Goal: Transaction & Acquisition: Purchase product/service

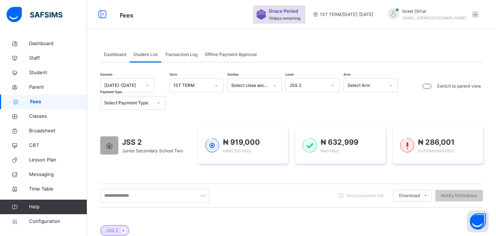
click at [313, 85] on div "JSS 2" at bounding box center [307, 85] width 37 height 7
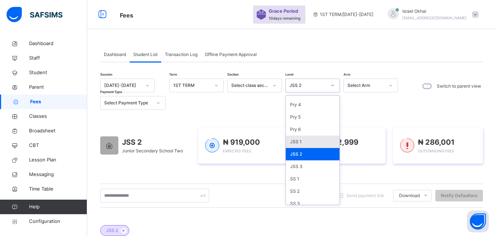
scroll to position [96, 0]
click at [309, 143] on div "JSS 1" at bounding box center [313, 141] width 54 height 12
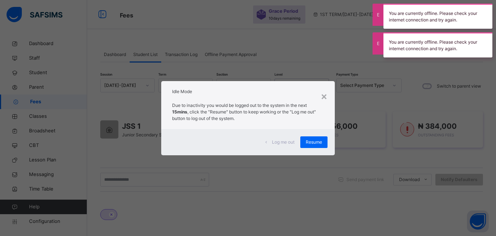
scroll to position [0, 2]
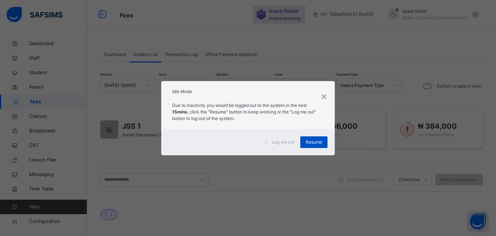
type input "**********"
click at [310, 143] on span "Resume" at bounding box center [314, 142] width 16 height 7
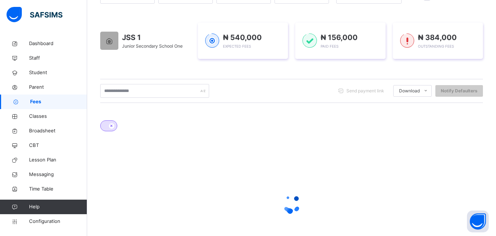
scroll to position [137, 0]
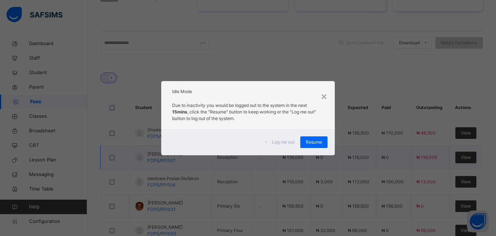
click at [298, 159] on div "× Idle Mode Due to inactivity you would be logged out to the system in the next…" at bounding box center [248, 118] width 496 height 236
type input "**********"
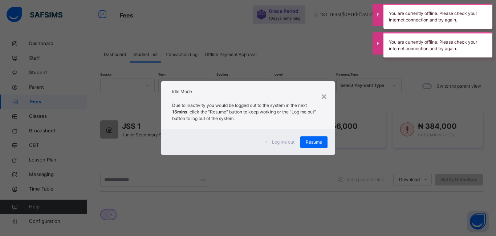
scroll to position [0, 0]
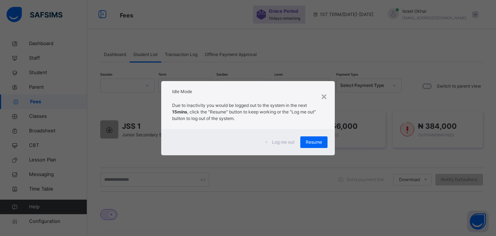
click at [316, 140] on span "Resume" at bounding box center [314, 142] width 16 height 7
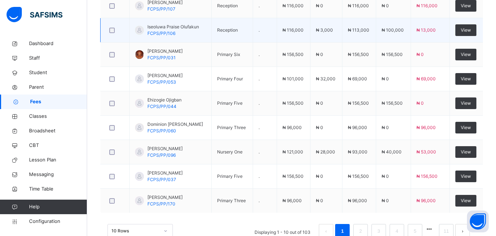
scroll to position [293, 0]
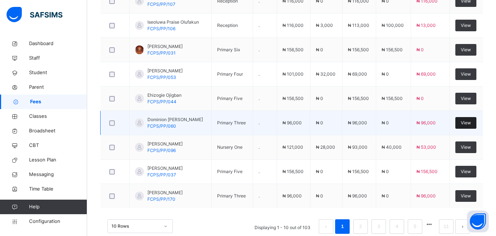
click at [465, 123] on span "View" at bounding box center [466, 122] width 10 height 7
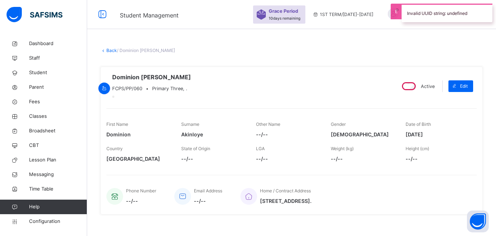
click at [465, 123] on div "First Name Dominion Surname Akinloye Other Name --/-- Gender FEMALE Date of Bir…" at bounding box center [291, 137] width 370 height 58
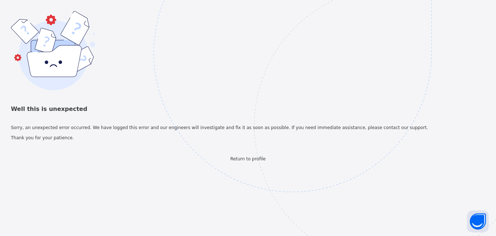
click at [325, 138] on img at bounding box center [343, 89] width 379 height 351
click at [309, 111] on img at bounding box center [343, 89] width 379 height 351
click at [340, 34] on img at bounding box center [343, 89] width 379 height 351
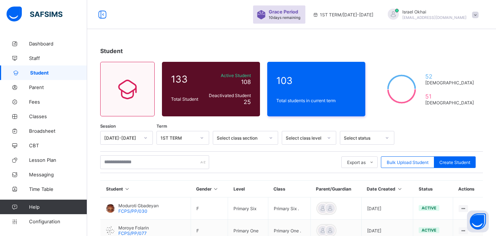
click at [311, 143] on div "Select class level" at bounding box center [309, 138] width 54 height 14
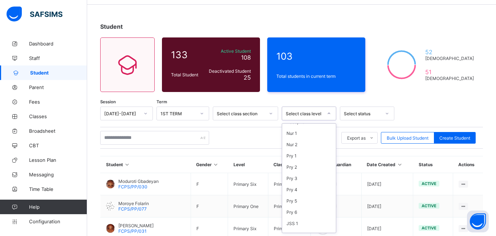
scroll to position [94, 0]
click at [305, 163] on div "Pry 6" at bounding box center [309, 159] width 54 height 11
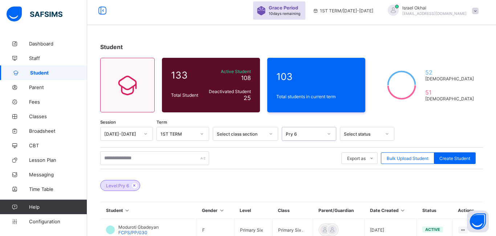
scroll to position [0, 0]
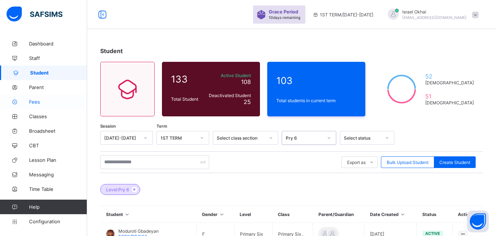
click at [45, 106] on link "Fees" at bounding box center [43, 101] width 87 height 15
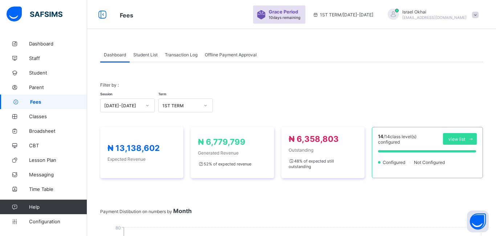
click at [141, 55] on span "Student List" at bounding box center [145, 54] width 24 height 5
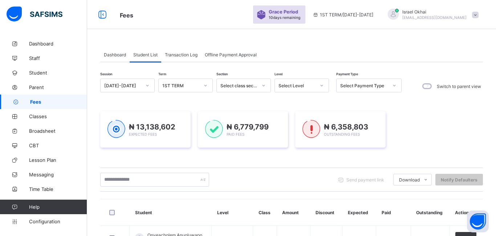
click at [300, 85] on div "Select Level" at bounding box center [297, 85] width 37 height 5
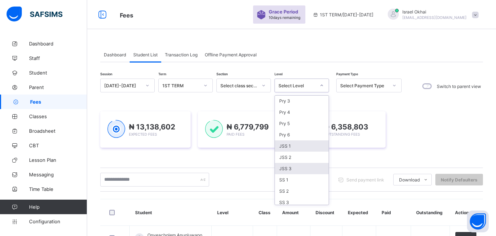
scroll to position [82, 0]
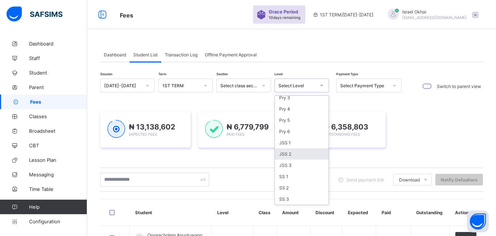
click at [298, 154] on div "JSS 2" at bounding box center [302, 153] width 54 height 11
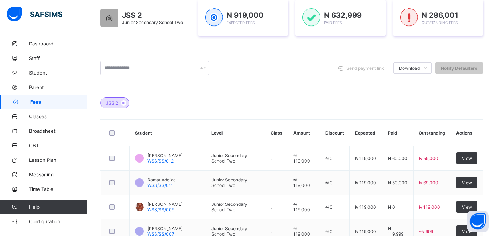
scroll to position [120, 0]
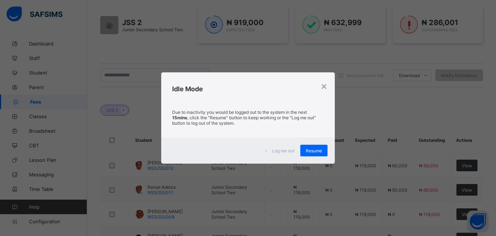
type input "**********"
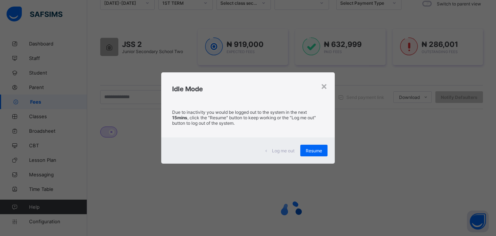
scroll to position [0, 0]
click at [312, 151] on span "Resume" at bounding box center [314, 150] width 16 height 5
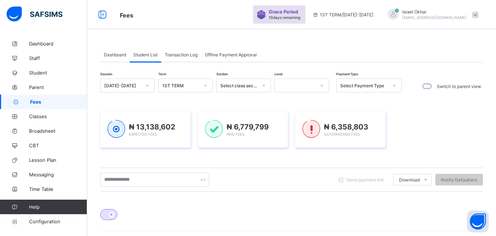
click at [285, 87] on div at bounding box center [295, 85] width 40 height 10
click at [296, 125] on div "Reception" at bounding box center [302, 123] width 54 height 11
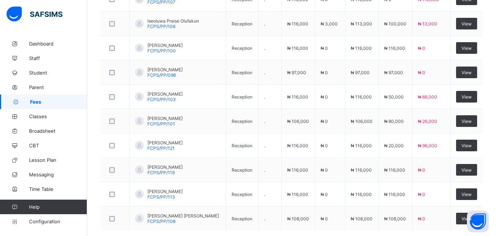
scroll to position [288, 0]
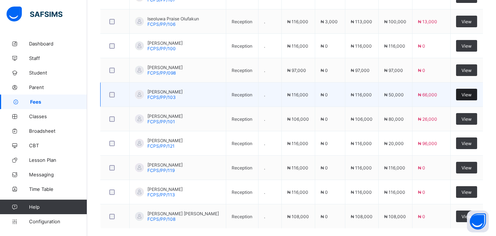
click at [462, 95] on span "View" at bounding box center [467, 94] width 10 height 5
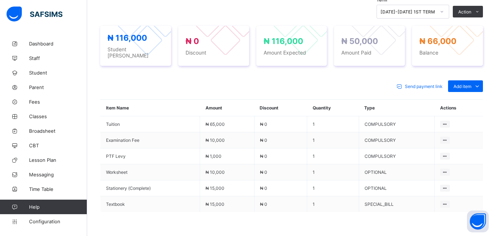
scroll to position [257, 0]
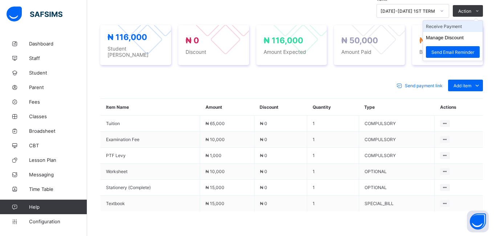
click at [448, 28] on li "Receive Payment" at bounding box center [453, 26] width 60 height 11
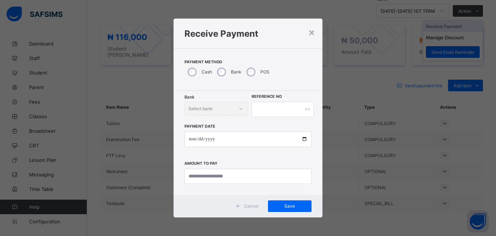
click at [448, 28] on div "× Receive Payment Payment Method Cash Bank POS Bank Select bank Reference No Pa…" at bounding box center [248, 118] width 496 height 236
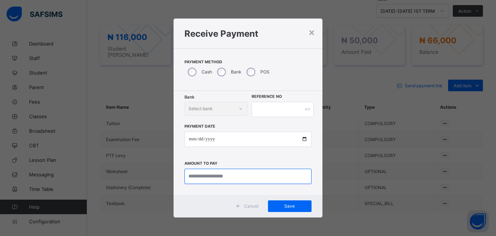
click at [195, 178] on input "currency" at bounding box center [247, 175] width 127 height 15
type input "********"
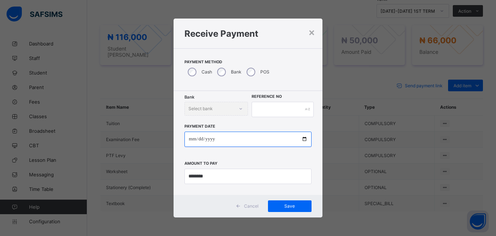
click at [191, 140] on input "date" at bounding box center [247, 138] width 127 height 15
type input "**********"
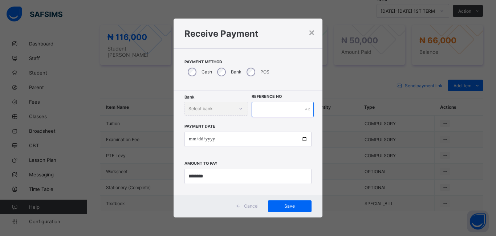
click at [261, 111] on input "text" at bounding box center [283, 109] width 62 height 15
click at [287, 205] on span "Save" at bounding box center [289, 205] width 33 height 5
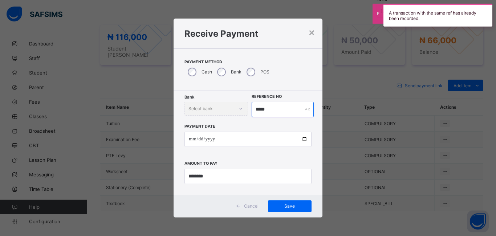
click at [275, 109] on input "*****" at bounding box center [283, 109] width 62 height 15
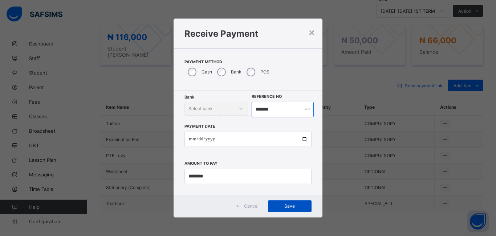
type input "*******"
click at [283, 207] on span "Save" at bounding box center [289, 205] width 33 height 5
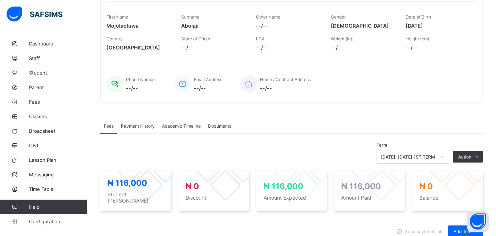
scroll to position [119, 0]
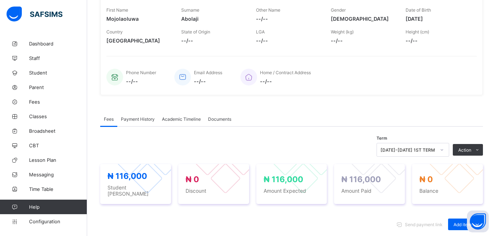
click at [138, 122] on div "Payment History" at bounding box center [137, 118] width 41 height 15
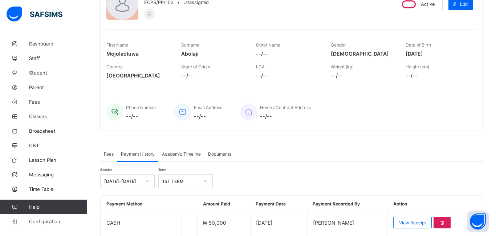
scroll to position [131, 0]
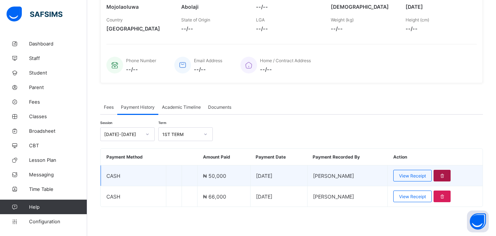
click at [439, 174] on icon at bounding box center [442, 175] width 6 height 5
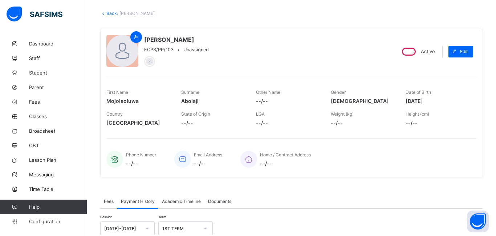
scroll to position [0, 0]
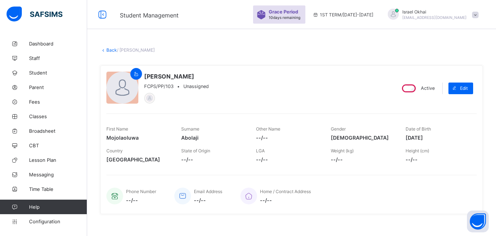
click at [110, 49] on link "Back" at bounding box center [111, 49] width 11 height 5
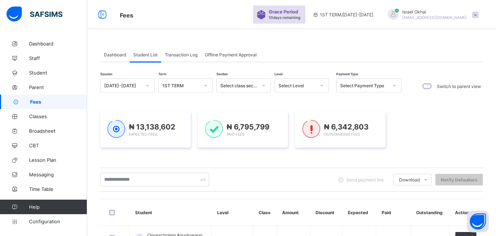
click at [307, 86] on div "Select Level" at bounding box center [297, 85] width 37 height 5
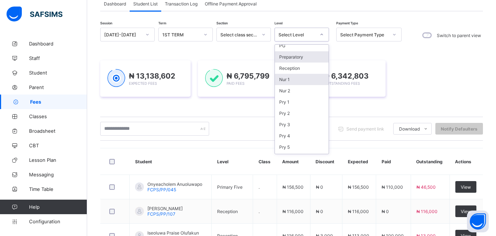
scroll to position [3, 0]
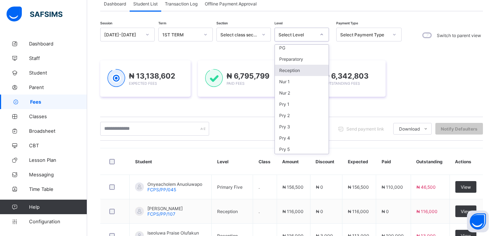
click at [293, 71] on div "Reception" at bounding box center [302, 70] width 54 height 11
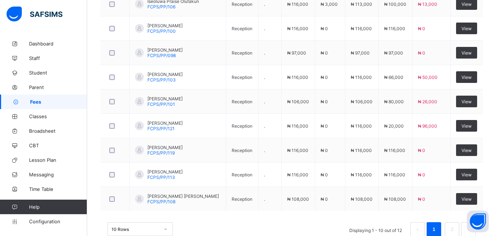
scroll to position [325, 0]
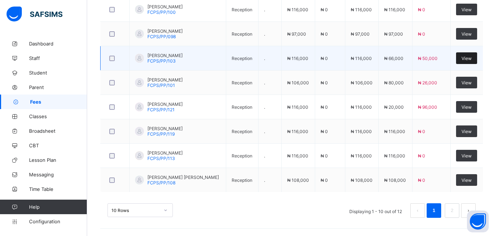
click at [464, 58] on span "View" at bounding box center [467, 58] width 10 height 5
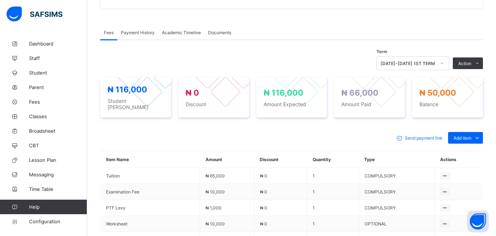
scroll to position [203, 0]
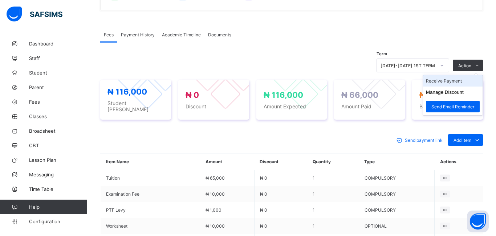
click at [447, 81] on li "Receive Payment" at bounding box center [453, 80] width 60 height 11
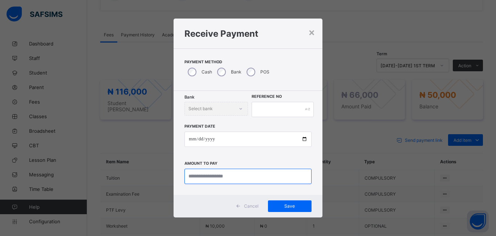
click at [203, 178] on input "currency" at bounding box center [247, 175] width 127 height 15
type input "********"
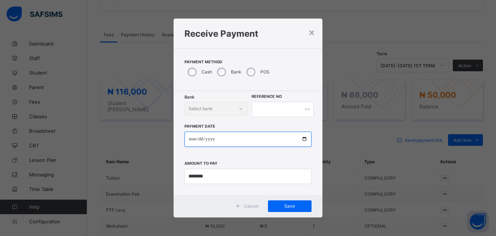
click at [192, 142] on input "date" at bounding box center [247, 138] width 127 height 15
type input "**********"
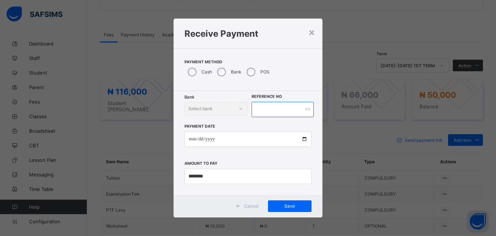
click at [259, 114] on input "text" at bounding box center [283, 109] width 62 height 15
type input "******"
click at [279, 207] on span "Save" at bounding box center [289, 205] width 33 height 5
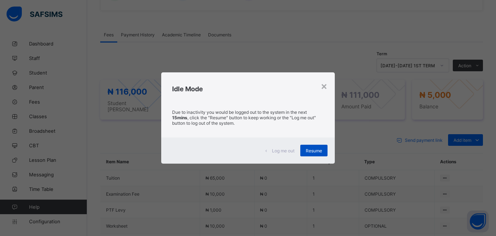
click at [313, 150] on span "Resume" at bounding box center [314, 150] width 16 height 5
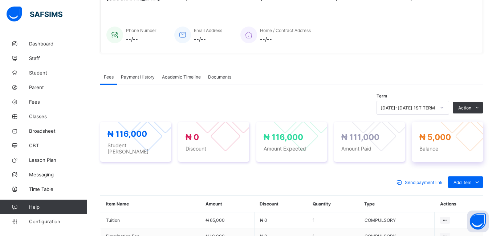
scroll to position [182, 0]
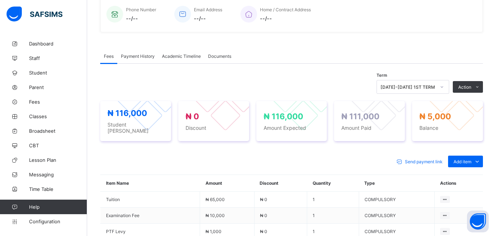
click at [133, 58] on span "Payment History" at bounding box center [138, 55] width 34 height 5
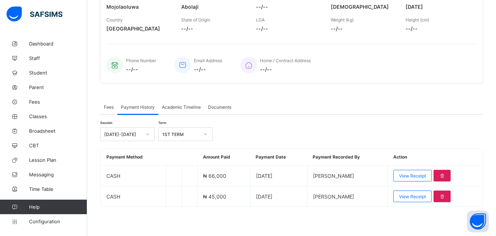
scroll to position [131, 0]
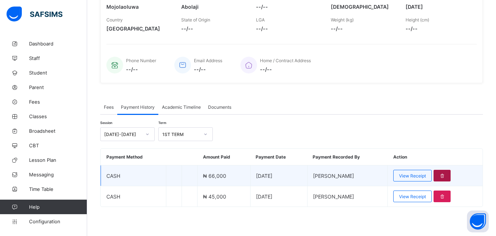
click at [439, 175] on icon at bounding box center [442, 175] width 6 height 5
click at [332, 177] on span "[PERSON_NAME]" at bounding box center [333, 175] width 41 height 6
click at [294, 175] on td "[DATE]" at bounding box center [278, 175] width 57 height 21
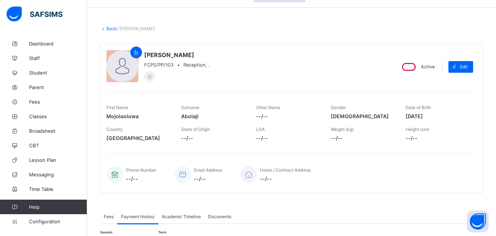
scroll to position [0, 0]
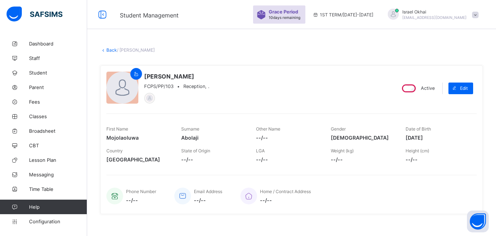
click at [113, 50] on link "Back" at bounding box center [111, 49] width 11 height 5
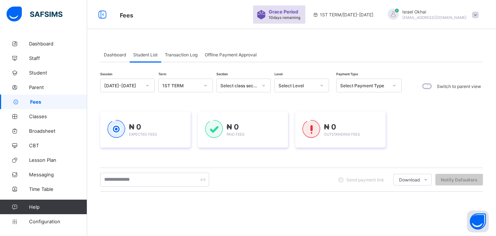
click at [113, 50] on div "Dashboard" at bounding box center [114, 54] width 29 height 15
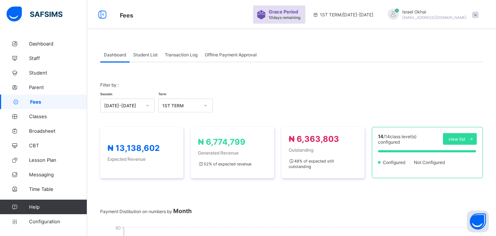
click at [145, 57] on span "Student List" at bounding box center [145, 54] width 24 height 5
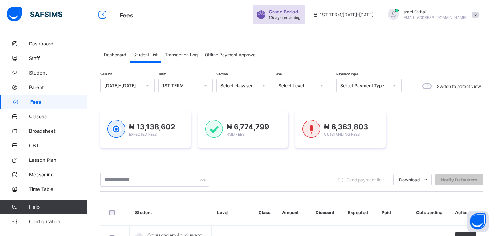
click at [304, 86] on div "Select Level" at bounding box center [297, 85] width 37 height 5
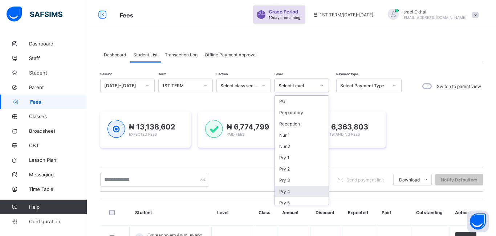
click at [288, 190] on div "Pry 4" at bounding box center [302, 191] width 54 height 11
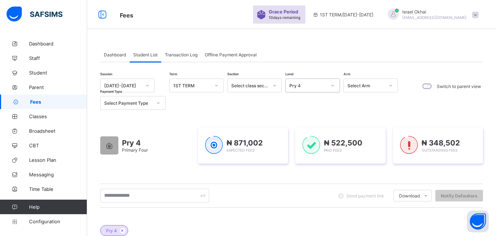
click at [316, 87] on div "Pry 4" at bounding box center [307, 85] width 37 height 5
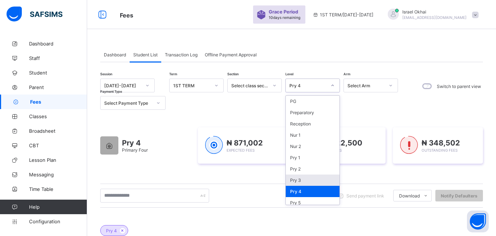
click at [309, 180] on div "Pry 3" at bounding box center [313, 179] width 54 height 11
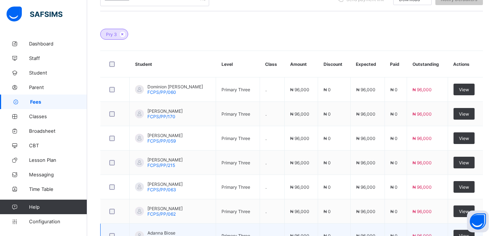
scroll to position [195, 0]
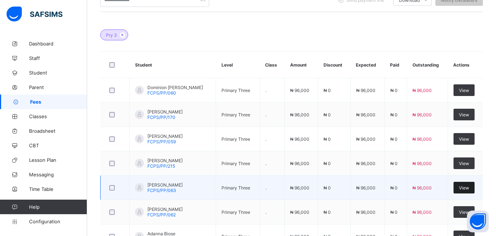
click at [465, 186] on span "View" at bounding box center [464, 187] width 10 height 5
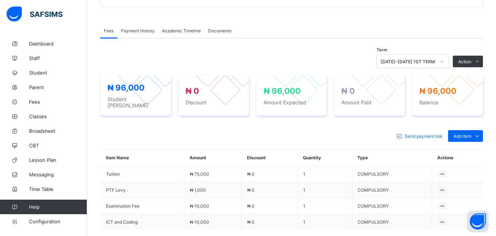
scroll to position [225, 0]
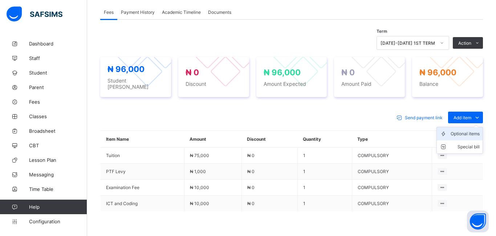
click at [463, 130] on div "Optional items" at bounding box center [465, 133] width 29 height 7
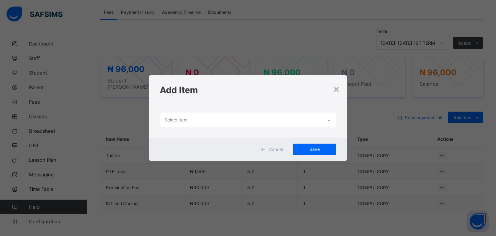
click at [189, 117] on div "Select item" at bounding box center [241, 119] width 162 height 14
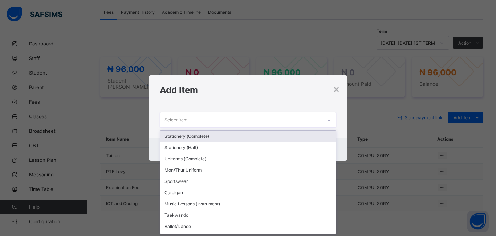
click at [195, 137] on div "Stationery (Complete)" at bounding box center [248, 135] width 176 height 11
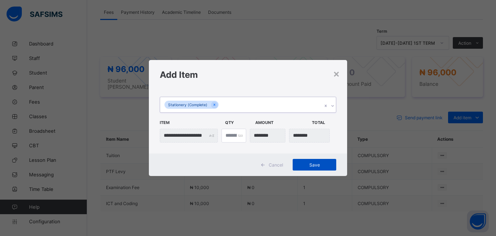
click at [316, 163] on span "Save" at bounding box center [314, 164] width 33 height 5
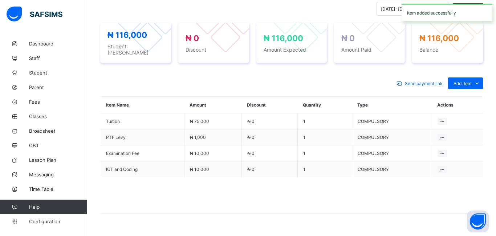
scroll to position [274, 0]
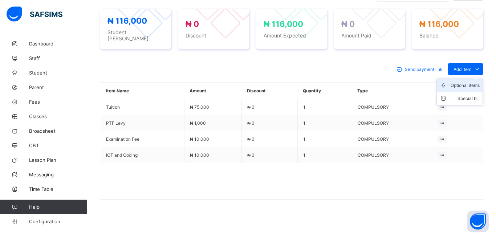
click at [461, 82] on div "Optional items" at bounding box center [465, 85] width 29 height 7
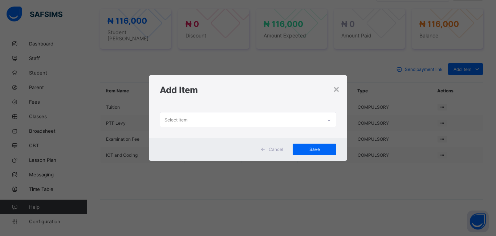
click at [198, 122] on div "Select item" at bounding box center [241, 119] width 162 height 14
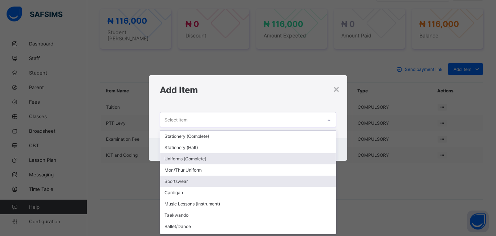
scroll to position [21, 0]
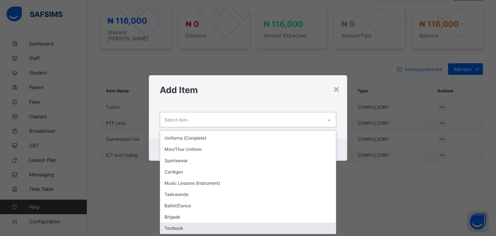
click at [194, 233] on div "Textbook" at bounding box center [248, 227] width 176 height 11
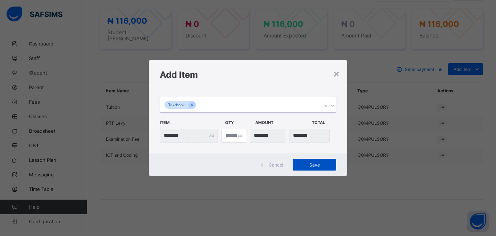
click at [317, 164] on span "Save" at bounding box center [314, 164] width 33 height 5
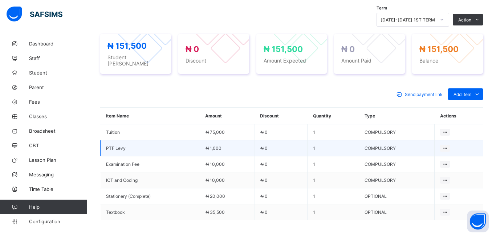
scroll to position [247, 0]
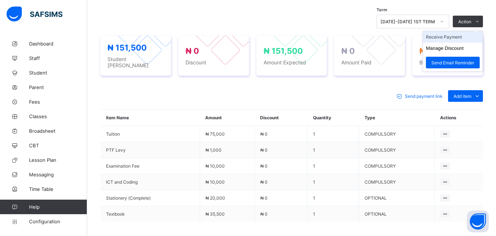
click at [442, 37] on li "Receive Payment" at bounding box center [453, 36] width 60 height 11
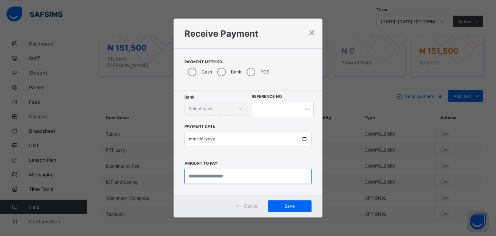
click at [192, 173] on input "currency" at bounding box center [247, 175] width 127 height 15
click at [216, 179] on input "currency" at bounding box center [247, 175] width 127 height 15
click at [208, 180] on input "currency" at bounding box center [247, 175] width 127 height 15
type input "********"
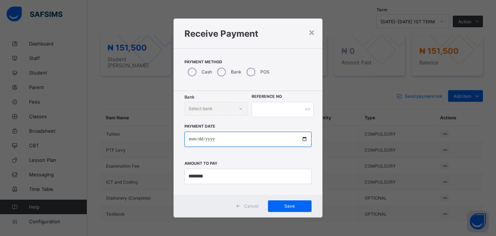
click at [191, 142] on input "date" at bounding box center [247, 138] width 127 height 15
type input "**********"
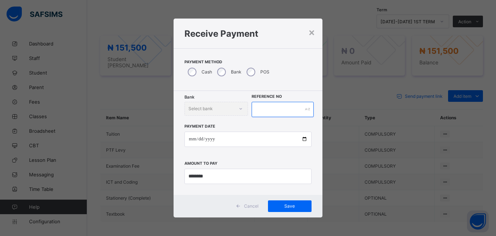
click at [260, 112] on input "text" at bounding box center [283, 109] width 62 height 15
type input "*******"
click at [285, 208] on div "Save" at bounding box center [290, 206] width 44 height 12
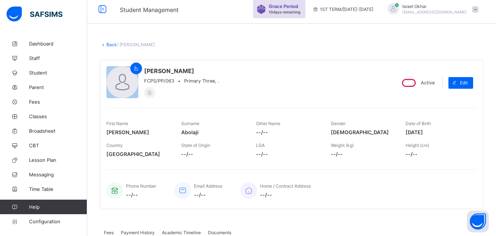
scroll to position [0, 0]
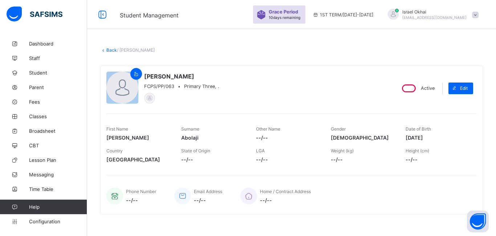
click at [111, 52] on link "Back" at bounding box center [111, 49] width 11 height 5
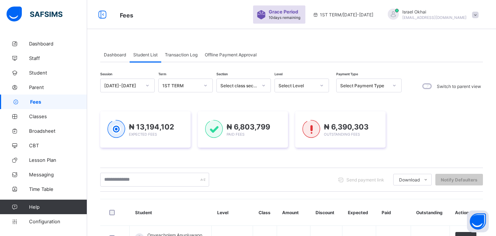
click at [290, 86] on div "Select Level" at bounding box center [297, 85] width 37 height 5
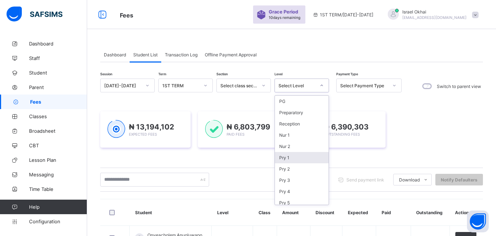
click at [299, 159] on div "Pry 1" at bounding box center [302, 157] width 54 height 11
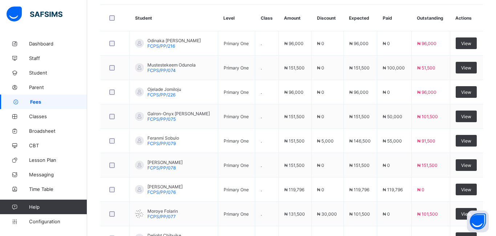
scroll to position [244, 0]
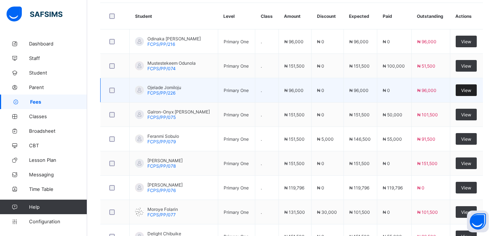
click at [463, 92] on span "View" at bounding box center [466, 90] width 10 height 5
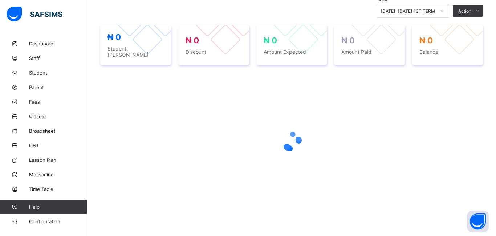
click at [463, 92] on div at bounding box center [291, 141] width 383 height 138
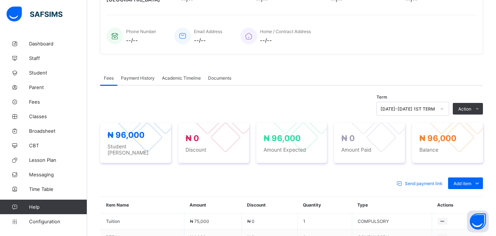
scroll to position [244, 0]
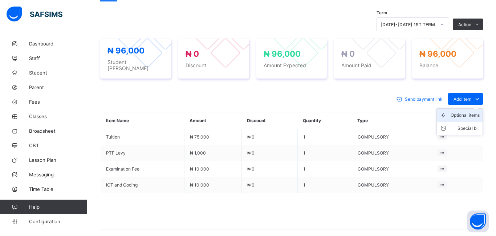
click at [458, 111] on div "Optional items" at bounding box center [465, 114] width 29 height 7
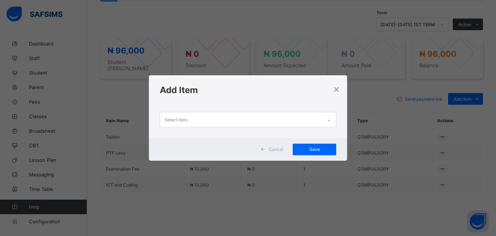
click at [198, 115] on div "Select item" at bounding box center [241, 119] width 162 height 14
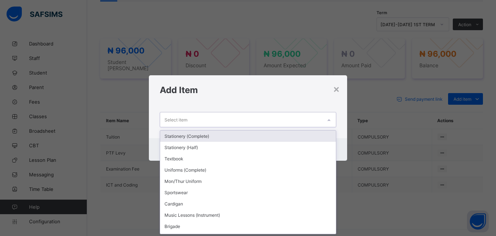
click at [200, 138] on div "Stationery (Complete)" at bounding box center [248, 135] width 176 height 11
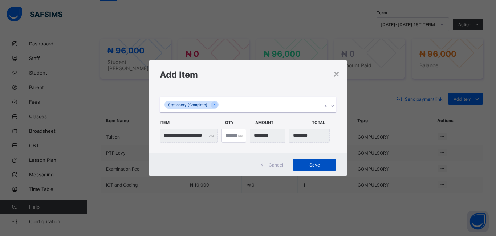
click at [318, 168] on div "Save" at bounding box center [315, 165] width 44 height 12
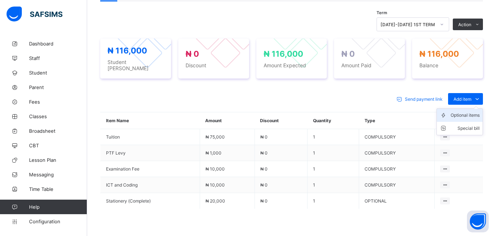
click at [459, 114] on div "Optional items" at bounding box center [465, 114] width 29 height 7
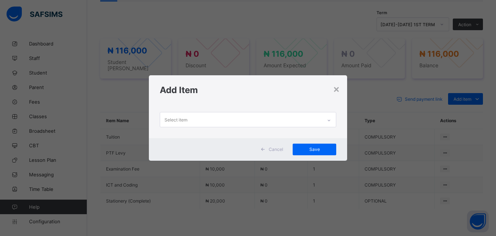
click at [203, 122] on div "Select item" at bounding box center [241, 119] width 162 height 14
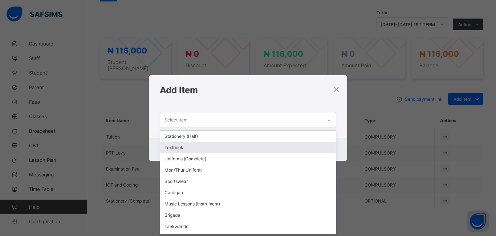
click at [210, 150] on div "Textbook" at bounding box center [248, 147] width 176 height 11
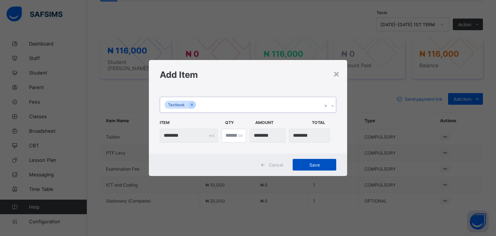
click at [312, 167] on span "Save" at bounding box center [314, 164] width 33 height 5
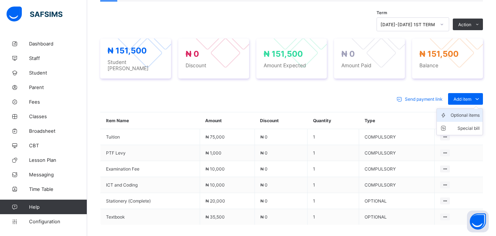
click at [464, 112] on div "Optional items" at bounding box center [465, 114] width 29 height 7
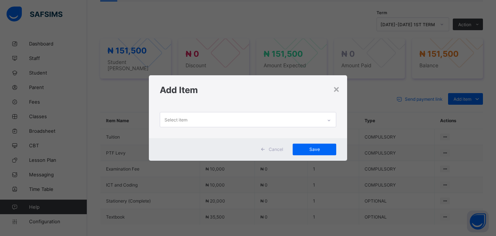
click at [181, 117] on div "Select item" at bounding box center [175, 120] width 23 height 14
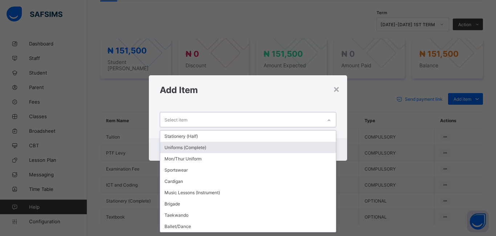
click at [200, 149] on div "Uniforms (Complete)" at bounding box center [248, 147] width 176 height 11
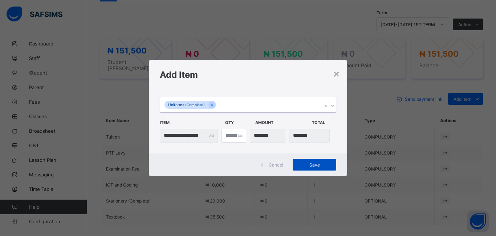
click at [311, 167] on div "Save" at bounding box center [315, 165] width 44 height 12
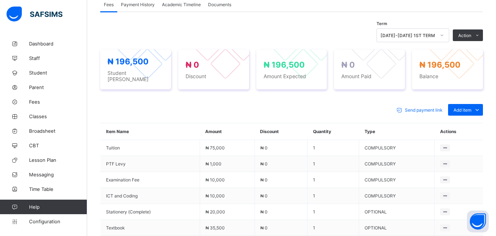
scroll to position [230, 0]
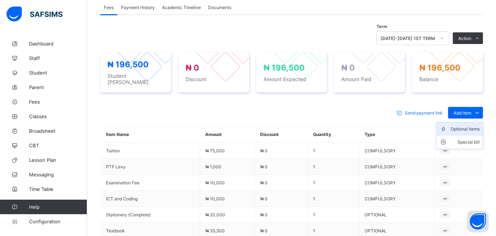
click at [461, 126] on div "Optional items" at bounding box center [465, 128] width 29 height 7
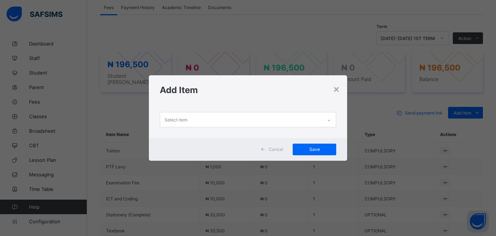
click at [179, 120] on div "Select item" at bounding box center [175, 120] width 23 height 14
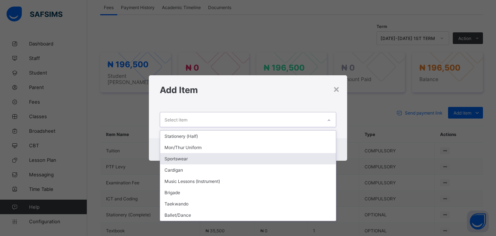
click at [203, 158] on div "Sportswear" at bounding box center [248, 158] width 176 height 11
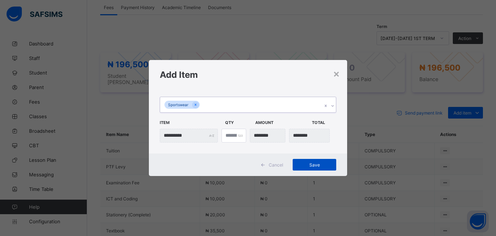
click at [314, 164] on span "Save" at bounding box center [314, 164] width 33 height 5
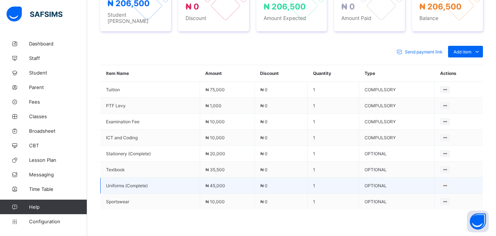
scroll to position [289, 0]
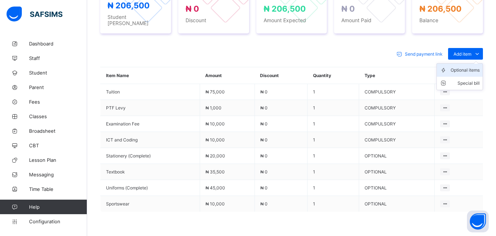
click at [463, 67] on div "Optional items" at bounding box center [465, 69] width 29 height 7
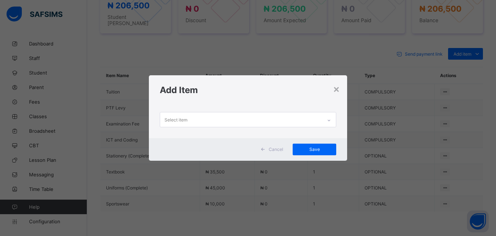
click at [181, 121] on div "Select item" at bounding box center [175, 120] width 23 height 14
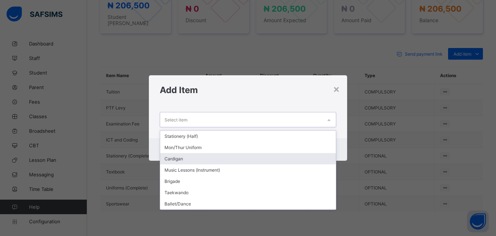
click at [194, 157] on div "Cardigan" at bounding box center [248, 158] width 176 height 11
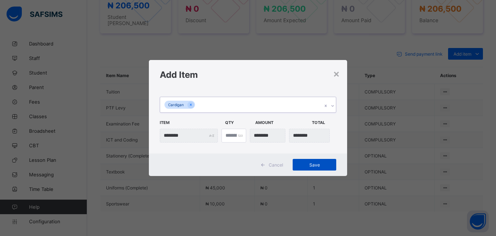
click at [312, 160] on div "Save" at bounding box center [315, 165] width 44 height 12
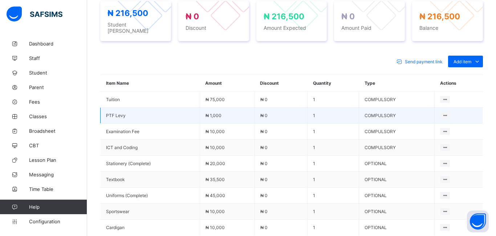
scroll to position [283, 0]
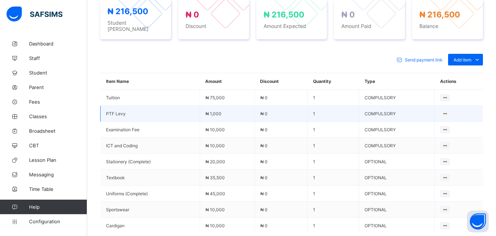
click at [251, 141] on td "₦ 10,000" at bounding box center [227, 146] width 55 height 16
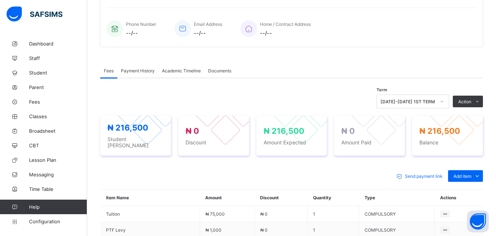
scroll to position [174, 0]
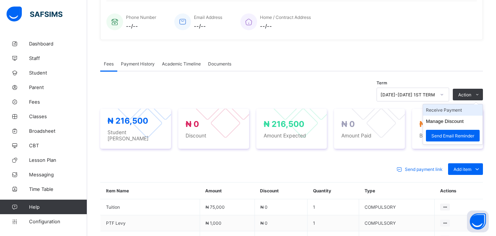
click at [443, 109] on li "Receive Payment" at bounding box center [453, 109] width 60 height 11
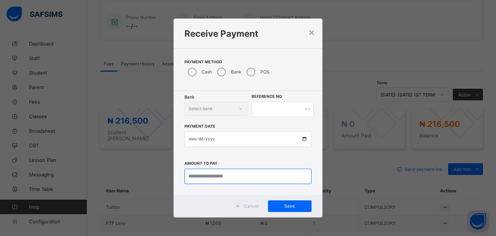
click at [197, 175] on input "currency" at bounding box center [247, 175] width 127 height 15
type input "********"
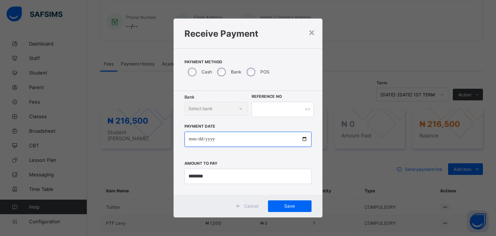
click at [190, 141] on input "date" at bounding box center [247, 138] width 127 height 15
type input "**********"
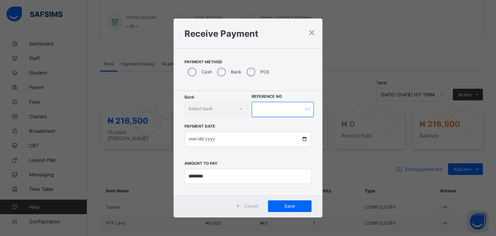
click at [264, 114] on input "text" at bounding box center [283, 109] width 62 height 15
type input "*******"
click at [287, 207] on span "Save" at bounding box center [289, 205] width 33 height 5
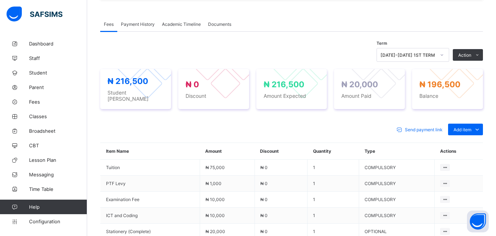
scroll to position [212, 0]
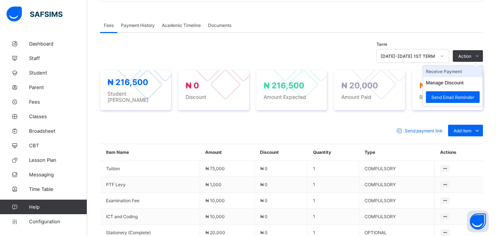
click at [436, 72] on li "Receive Payment" at bounding box center [453, 71] width 60 height 11
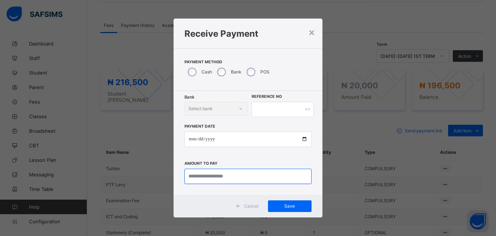
click at [207, 176] on input "currency" at bounding box center [247, 175] width 127 height 15
type input "********"
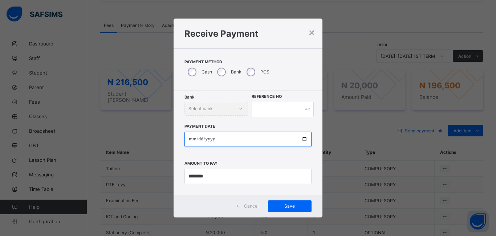
click at [188, 141] on input "date" at bounding box center [247, 138] width 127 height 15
type input "**********"
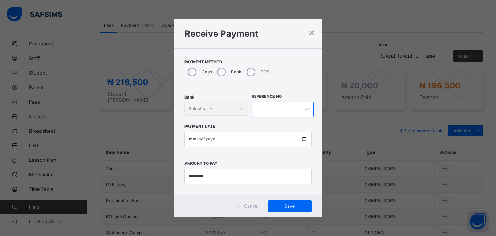
click at [266, 107] on input "text" at bounding box center [283, 109] width 62 height 15
type input "*******"
click at [288, 206] on span "Save" at bounding box center [289, 205] width 33 height 5
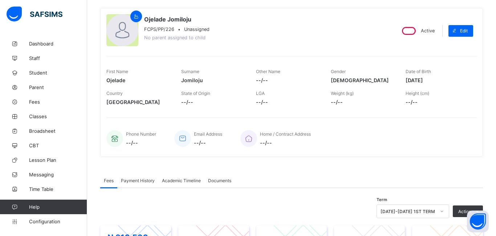
scroll to position [0, 0]
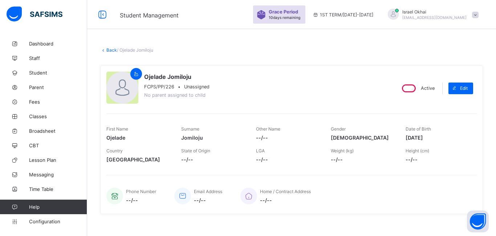
click at [110, 52] on link "Back" at bounding box center [111, 49] width 11 height 5
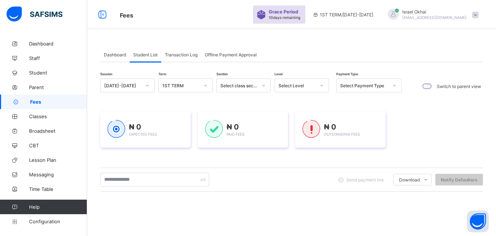
click at [302, 83] on div "Select Level" at bounding box center [297, 85] width 37 height 5
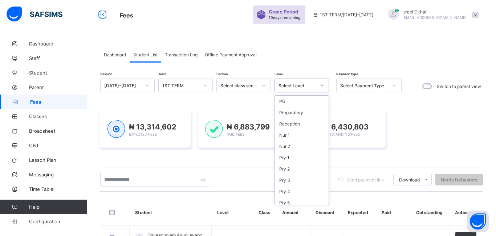
scroll to position [82, 0]
click at [305, 108] on div "Pry 4" at bounding box center [302, 108] width 54 height 11
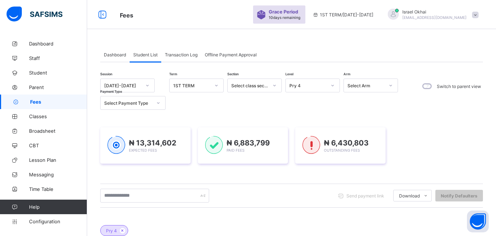
click at [312, 89] on div "Pry 4" at bounding box center [306, 85] width 40 height 10
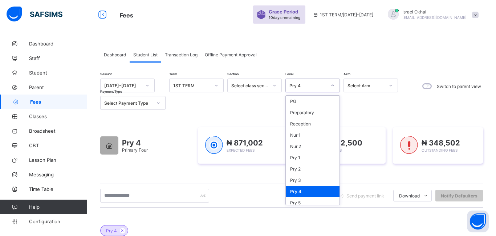
click at [313, 195] on div "Pry 4" at bounding box center [313, 191] width 54 height 11
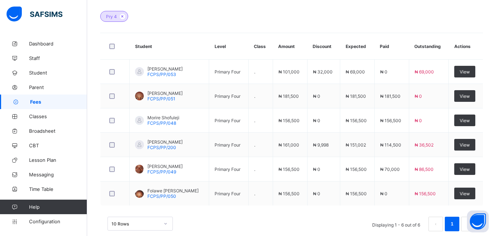
scroll to position [227, 0]
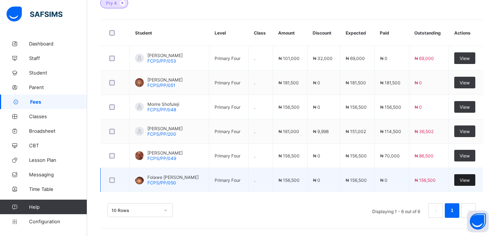
click at [461, 181] on span "View" at bounding box center [465, 179] width 10 height 5
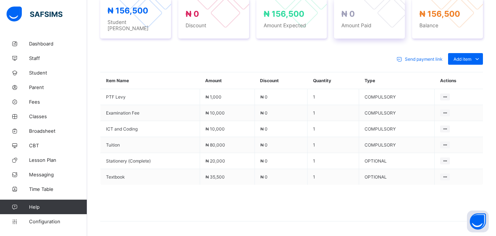
scroll to position [285, 0]
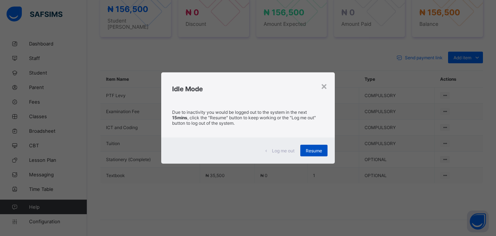
click at [319, 150] on span "Resume" at bounding box center [314, 150] width 16 height 5
click at [311, 151] on span "Resume" at bounding box center [314, 150] width 16 height 5
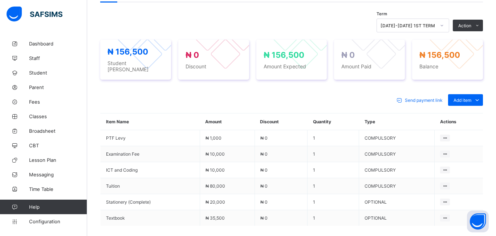
scroll to position [246, 0]
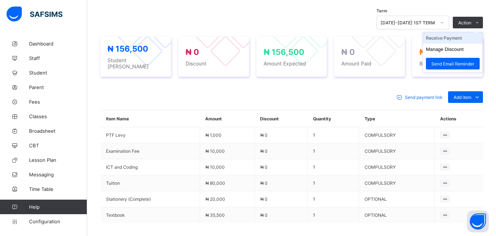
click at [439, 38] on li "Receive Payment" at bounding box center [453, 37] width 60 height 11
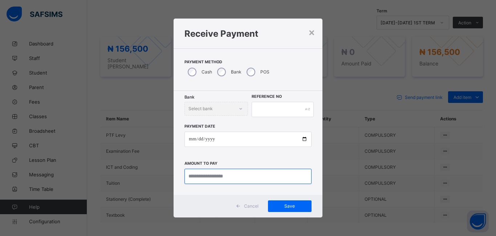
click at [196, 179] on input "currency" at bounding box center [247, 175] width 127 height 15
type input "********"
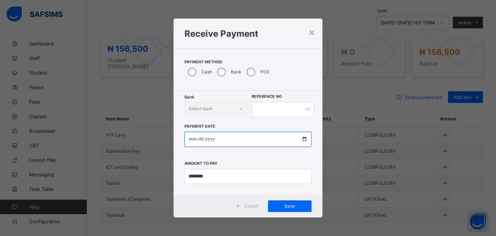
click at [194, 141] on input "date" at bounding box center [247, 138] width 127 height 15
click at [309, 32] on div "×" at bounding box center [311, 32] width 7 height 12
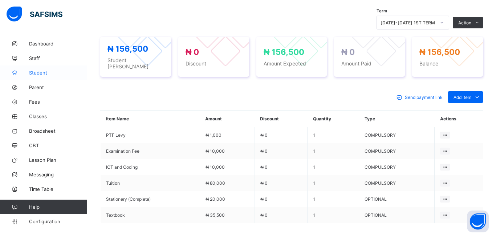
click at [37, 76] on link "Student" at bounding box center [43, 72] width 87 height 15
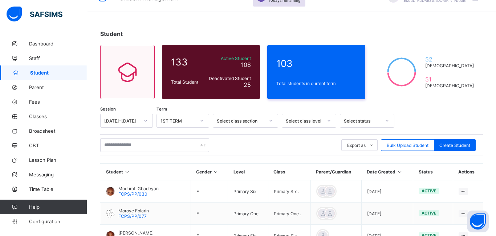
scroll to position [16, 0]
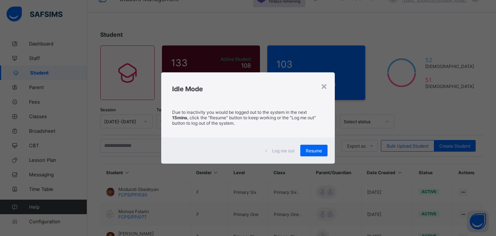
click at [198, 81] on div "Idle Mode" at bounding box center [248, 86] width 174 height 29
click at [317, 151] on span "Resume" at bounding box center [314, 150] width 16 height 5
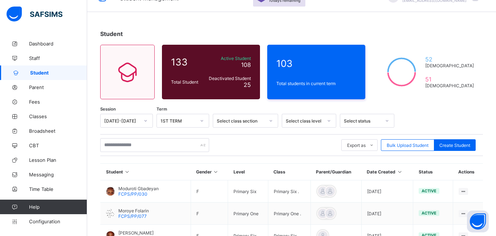
scroll to position [0, 0]
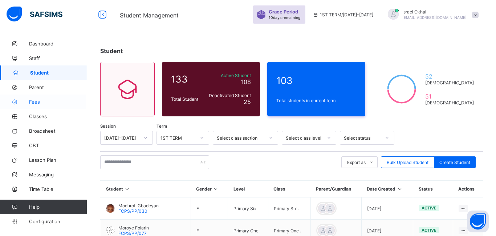
click at [34, 105] on link "Fees" at bounding box center [43, 101] width 87 height 15
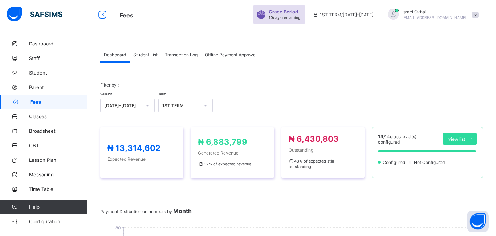
click at [150, 53] on span "Student List" at bounding box center [145, 54] width 24 height 5
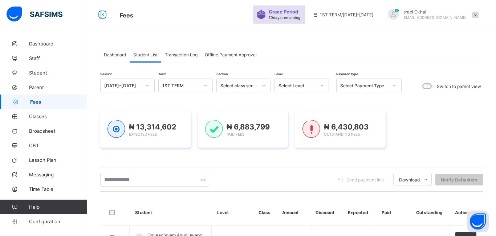
click at [145, 56] on span "Student List" at bounding box center [145, 54] width 24 height 5
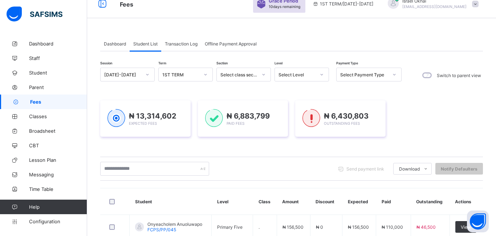
scroll to position [11, 0]
click at [303, 80] on div "Select Level" at bounding box center [295, 75] width 40 height 10
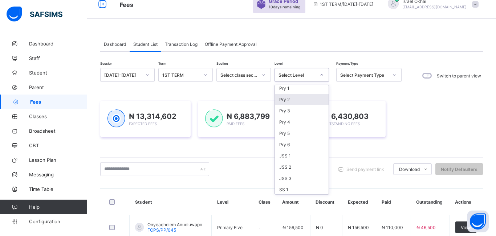
scroll to position [60, 0]
click at [296, 146] on div "Pry 6" at bounding box center [302, 143] width 54 height 11
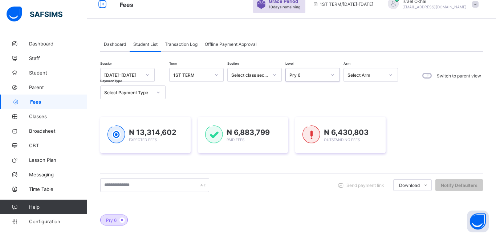
click at [318, 78] on div "Pry 6" at bounding box center [306, 75] width 40 height 10
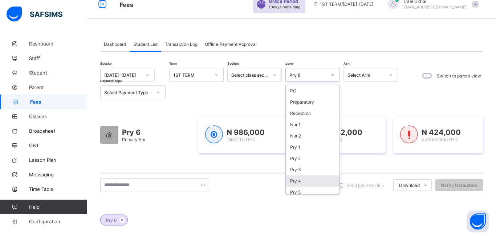
click at [309, 182] on div "Pry 4" at bounding box center [313, 180] width 54 height 11
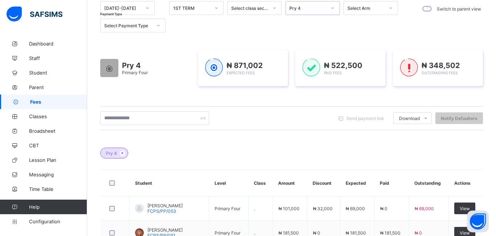
scroll to position [73, 0]
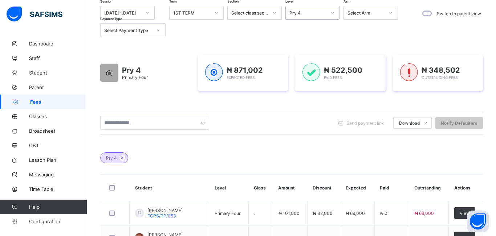
click at [307, 10] on div "Pry 4" at bounding box center [307, 12] width 37 height 5
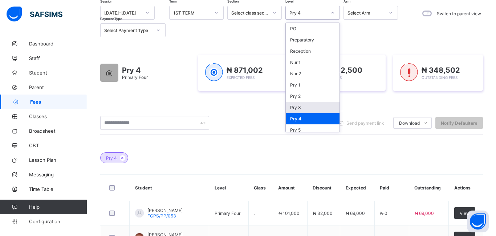
click at [310, 107] on div "Pry 3" at bounding box center [313, 107] width 54 height 11
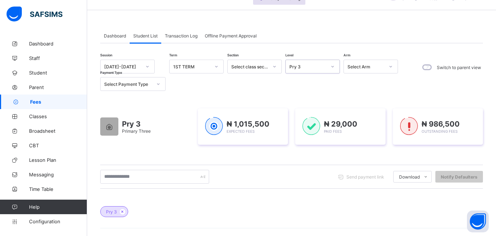
scroll to position [0, 0]
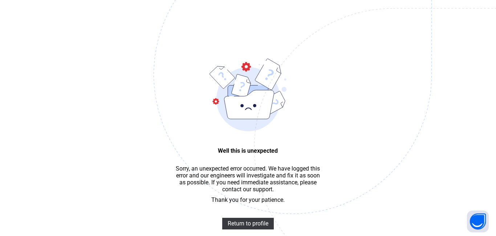
click at [103, 132] on div "Well this is unexpected Sorry, an unexpected error occurred. We have logged thi…" at bounding box center [248, 128] width 496 height 257
